Goal: Information Seeking & Learning: Learn about a topic

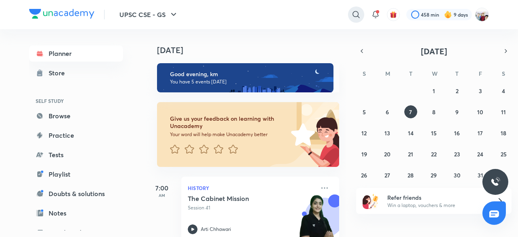
click at [356, 13] on icon at bounding box center [357, 15] width 10 height 10
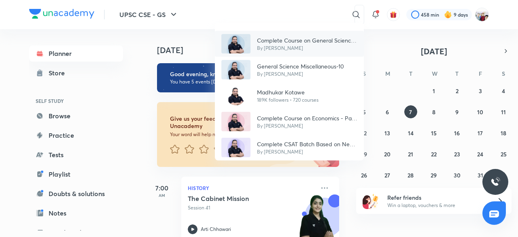
click at [320, 46] on p "By Madhukar Kotawe" at bounding box center [307, 48] width 100 height 7
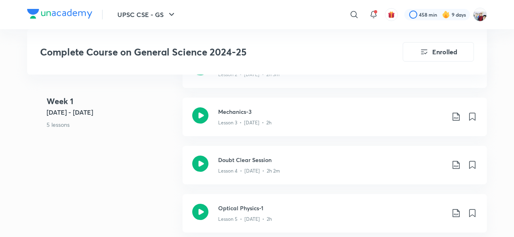
scroll to position [567, 0]
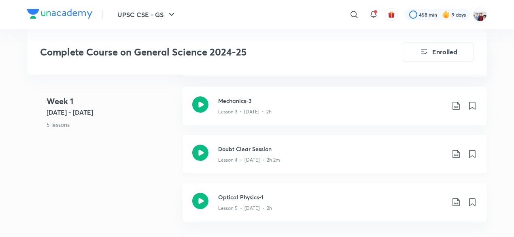
click at [317, 153] on div "Lesson 4 • Sep 21 • 2h 2m" at bounding box center [331, 158] width 227 height 11
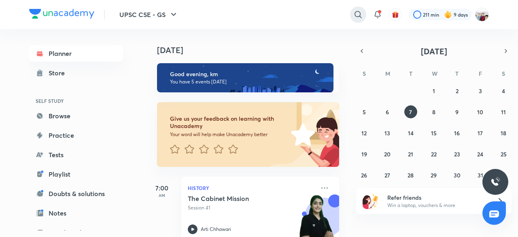
click at [358, 14] on icon at bounding box center [359, 15] width 10 height 10
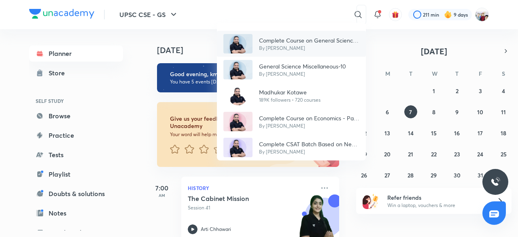
click at [313, 43] on p "Complete Course on General Science 2024-25" at bounding box center [309, 40] width 100 height 9
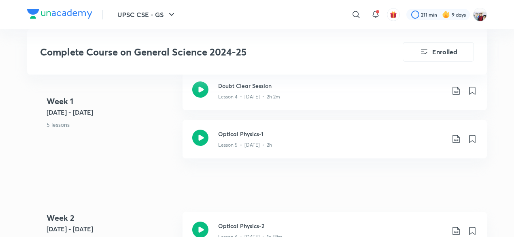
scroll to position [632, 0]
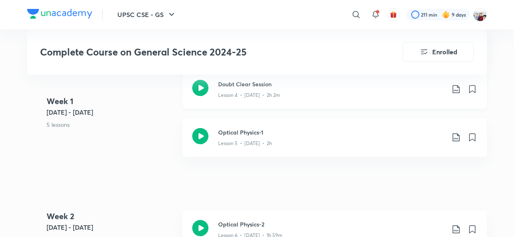
click at [407, 96] on div "Lesson 4 • Sep 21 • 2h 2m" at bounding box center [331, 93] width 227 height 11
